Goal: Task Accomplishment & Management: Use online tool/utility

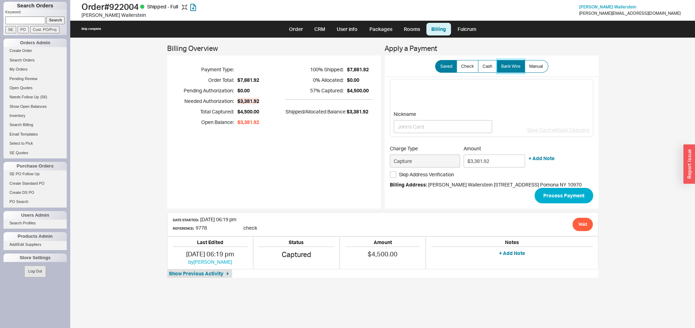
click at [509, 64] on span "Bank Wire" at bounding box center [510, 67] width 19 height 6
click at [0, 0] on input "Bank Wire" at bounding box center [0, 0] width 0 height 0
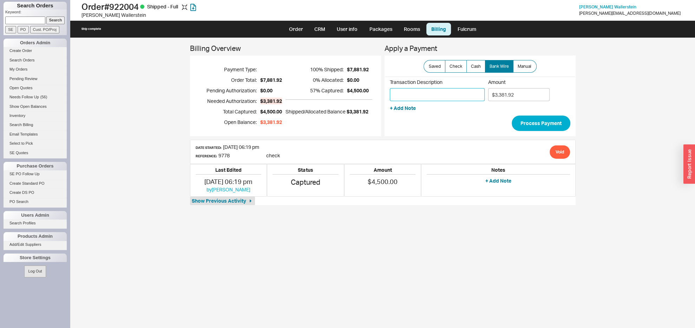
click at [425, 96] on input "Transaction Description" at bounding box center [437, 94] width 95 height 13
type input "903708150231591"
click at [525, 124] on button "Process Payment" at bounding box center [541, 123] width 59 height 15
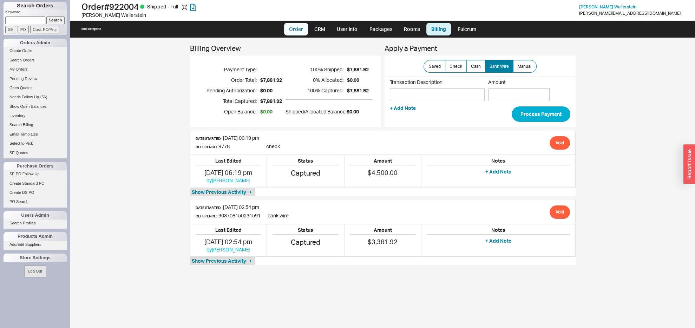
click at [293, 28] on link "Order" at bounding box center [296, 29] width 24 height 13
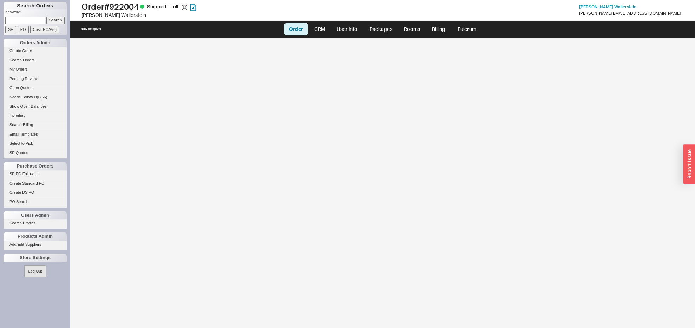
select select "LOW"
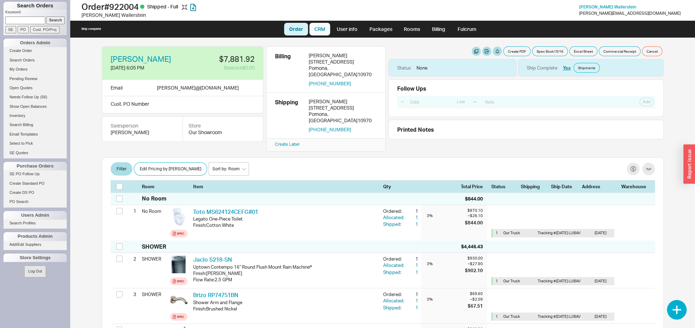
click at [315, 32] on link "CRM" at bounding box center [319, 29] width 21 height 13
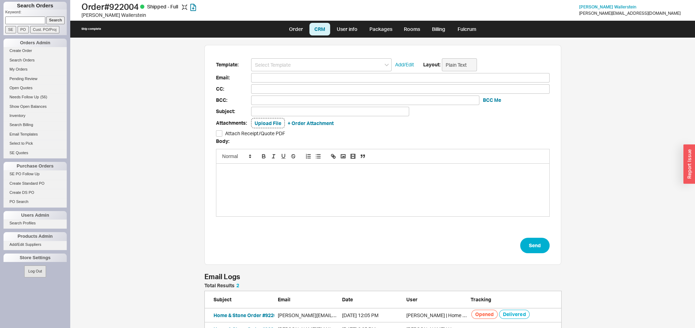
scroll to position [46, 349]
click at [278, 61] on input at bounding box center [321, 64] width 140 height 13
click at [270, 80] on div "HS Receipt" at bounding box center [321, 78] width 140 height 10
type input "[PERSON_NAME][EMAIL_ADDRESS][DOMAIN_NAME]"
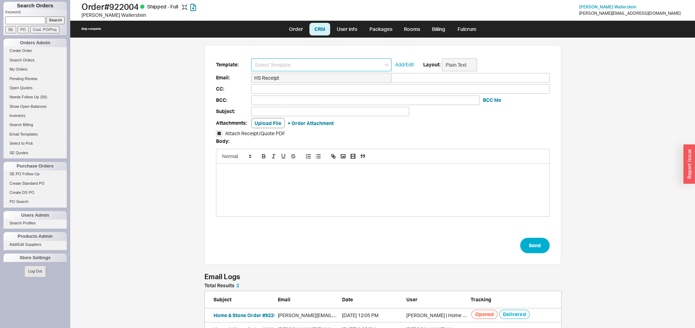
type input "Home & Stone Order #922004"
checkbox input "true"
type input "HS Receipt"
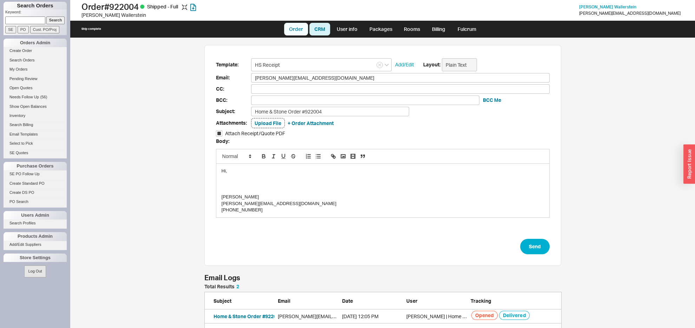
click at [296, 29] on link "Order" at bounding box center [296, 29] width 24 height 13
select select "LOW"
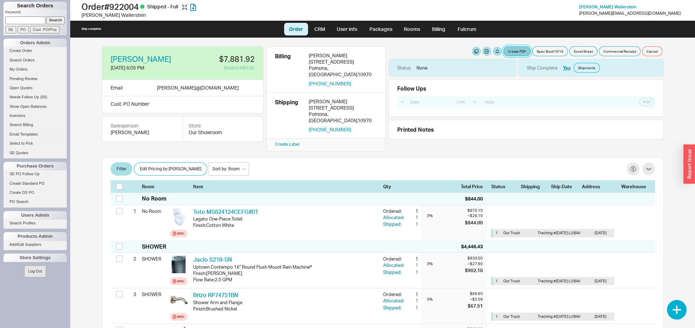
drag, startPoint x: 512, startPoint y: 50, endPoint x: 510, endPoint y: 52, distance: 4.0
click at [511, 50] on button "Create PDF" at bounding box center [516, 51] width 27 height 10
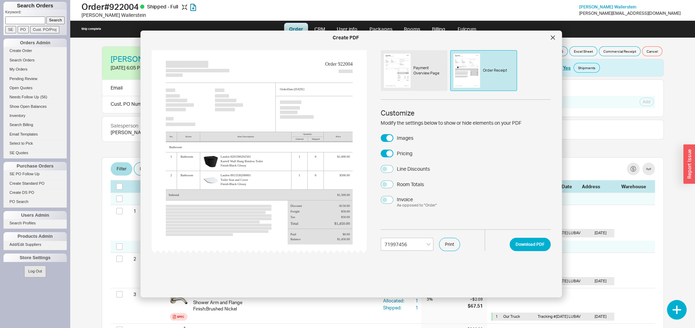
select select "71997456"
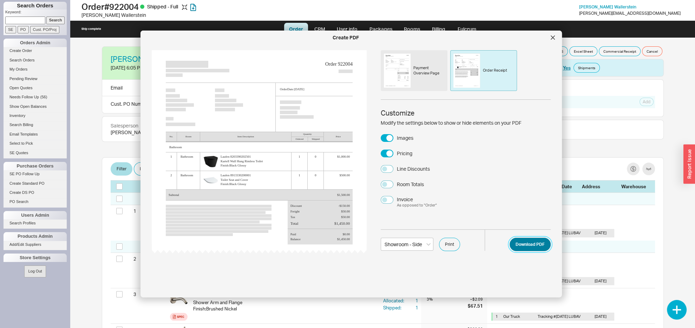
click at [522, 247] on button "Download PDF" at bounding box center [530, 244] width 41 height 13
